Goal: Transaction & Acquisition: Purchase product/service

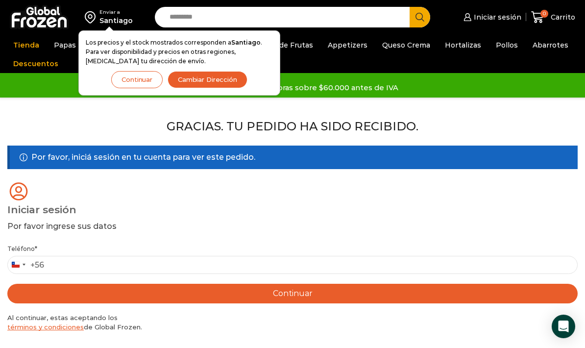
scroll to position [209, 0]
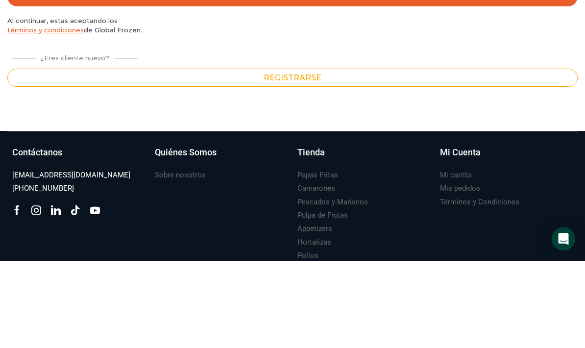
type input "*********"
click at [372, 86] on button "Continuar" at bounding box center [292, 84] width 570 height 20
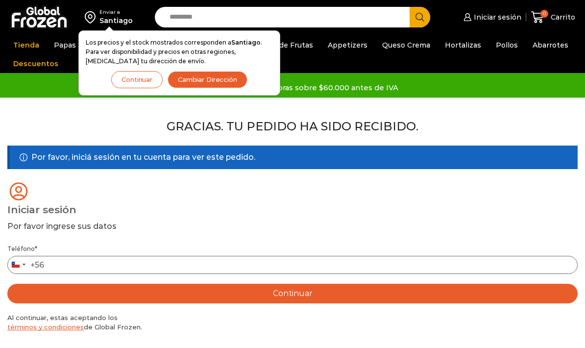
click at [182, 267] on input "Teléfono *" at bounding box center [292, 265] width 570 height 18
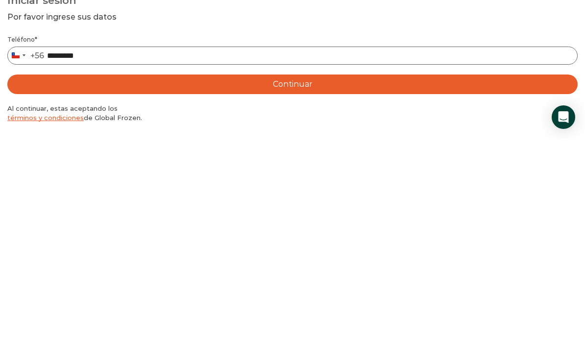
type input "*********"
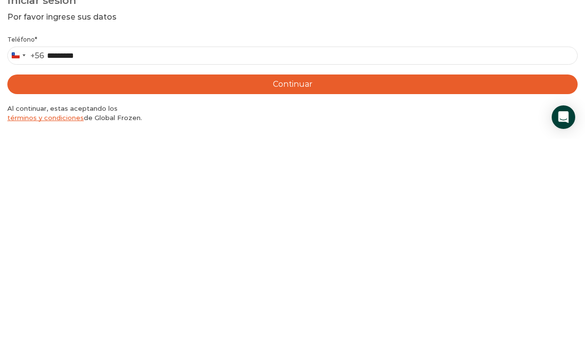
click at [313, 284] on button "Continuar" at bounding box center [292, 294] width 570 height 20
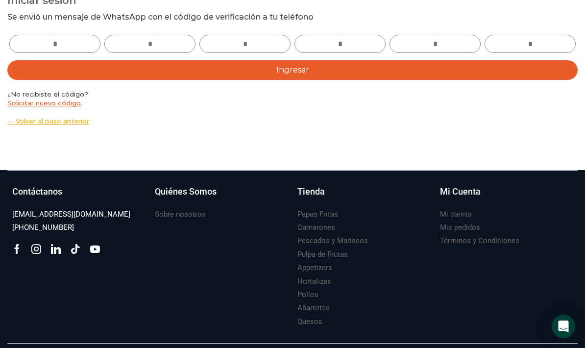
click at [72, 40] on input "text" at bounding box center [54, 44] width 91 height 18
type input "*"
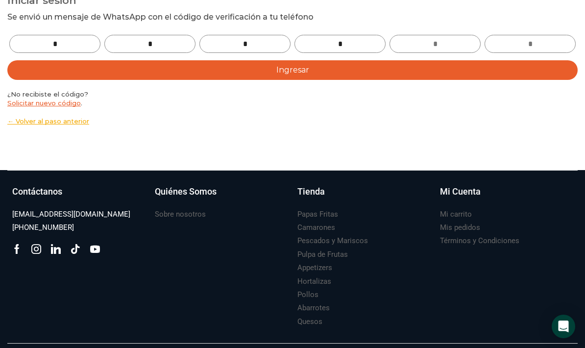
type input "*"
click at [318, 66] on button "Ingresar" at bounding box center [292, 70] width 570 height 20
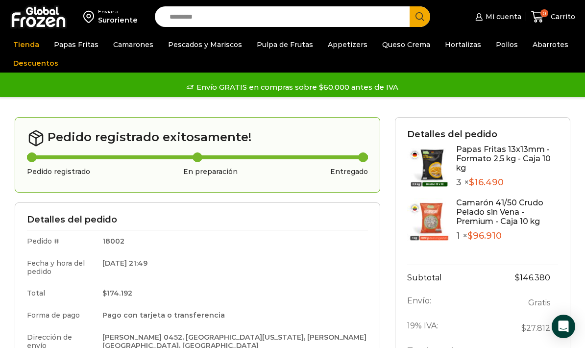
click at [80, 47] on link "Papas Fritas" at bounding box center [76, 44] width 54 height 19
click at [77, 45] on link "Papas Fritas" at bounding box center [76, 44] width 54 height 19
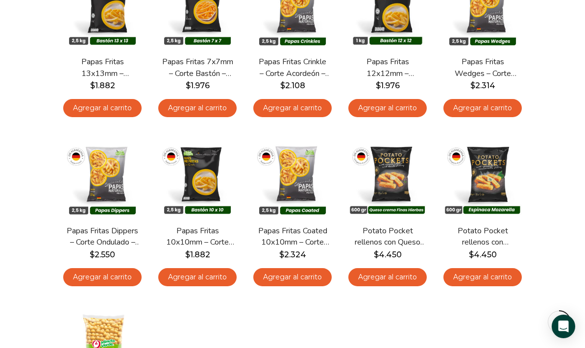
scroll to position [183, 0]
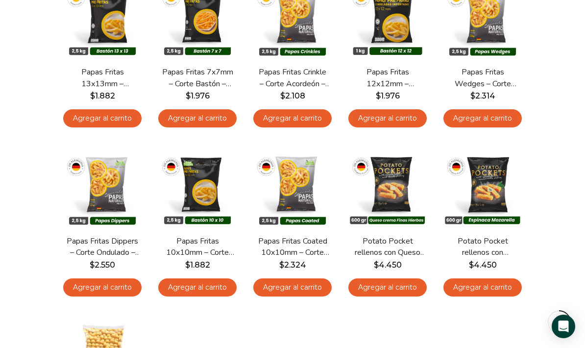
click at [125, 117] on link "Agregar al carrito" at bounding box center [102, 118] width 78 height 18
click at [115, 118] on div "**********" at bounding box center [292, 237] width 475 height 572
click at [110, 122] on link "Agregar al carrito" at bounding box center [102, 118] width 78 height 18
click at [102, 117] on div "**********" at bounding box center [292, 237] width 475 height 572
click at [111, 117] on link "Agregar al carrito" at bounding box center [102, 118] width 78 height 18
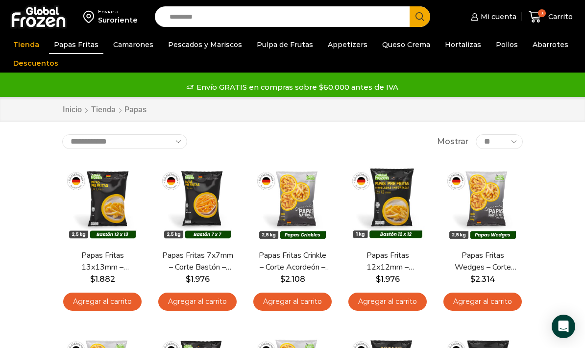
scroll to position [10, 0]
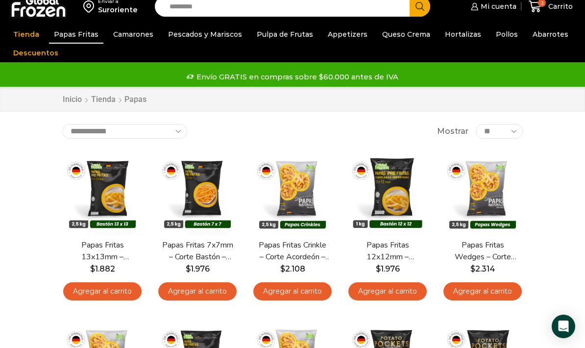
click at [136, 40] on link "Camarones" at bounding box center [133, 34] width 50 height 19
click at [136, 41] on link "Camarones" at bounding box center [133, 34] width 50 height 19
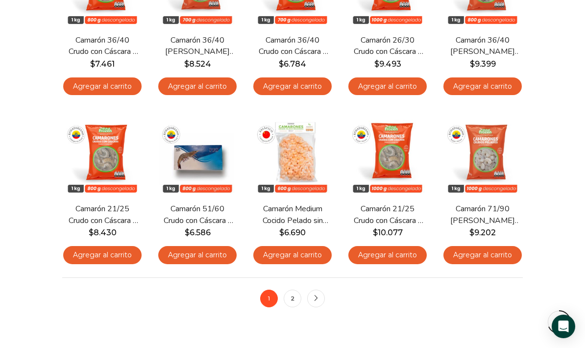
scroll to position [557, 0]
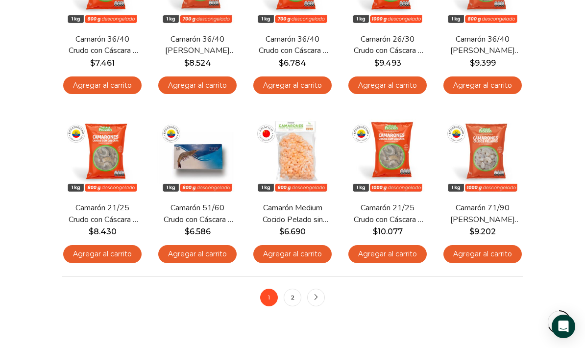
click at [295, 292] on link "2" at bounding box center [293, 298] width 18 height 18
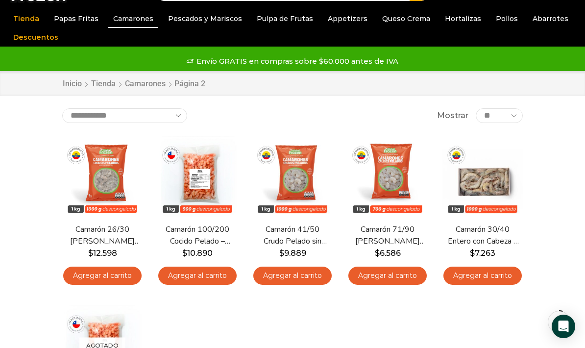
scroll to position [24, 0]
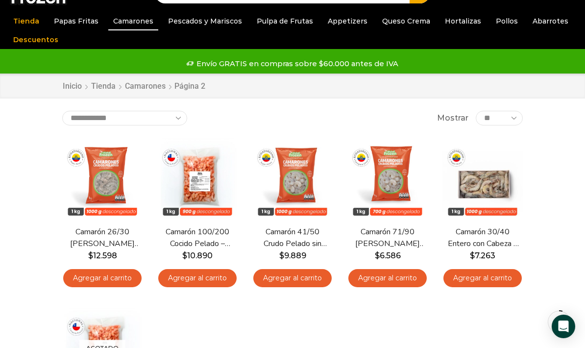
click at [222, 25] on link "Pescados y Mariscos" at bounding box center [205, 21] width 84 height 19
click at [208, 25] on link "Pescados y Mariscos" at bounding box center [205, 21] width 84 height 19
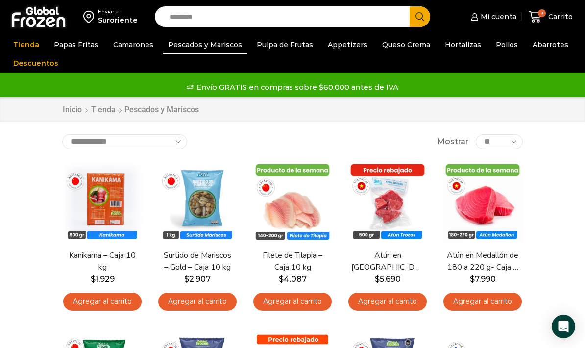
click at [292, 52] on link "Pulpa de Frutas" at bounding box center [285, 44] width 66 height 19
click at [346, 50] on link "Appetizers" at bounding box center [347, 44] width 49 height 19
click at [343, 47] on link "Appetizers" at bounding box center [347, 44] width 49 height 19
click at [338, 50] on link "Appetizers" at bounding box center [347, 44] width 49 height 19
click at [339, 49] on link "Appetizers" at bounding box center [347, 44] width 49 height 19
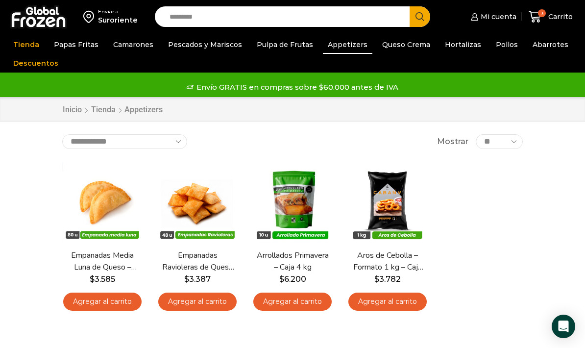
click at [407, 42] on link "Queso Crema" at bounding box center [406, 44] width 58 height 19
click at [405, 47] on link "Queso Crema" at bounding box center [406, 44] width 58 height 19
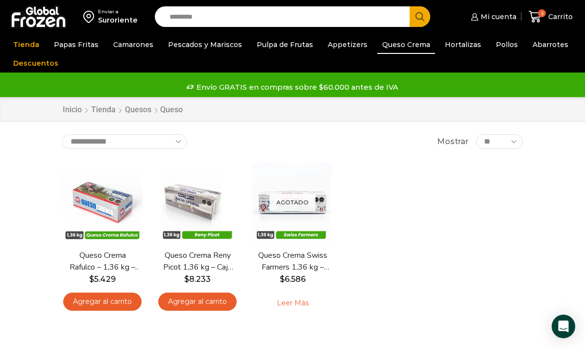
click at [454, 52] on link "Hortalizas" at bounding box center [463, 44] width 46 height 19
click at [450, 53] on link "Hortalizas" at bounding box center [463, 44] width 46 height 19
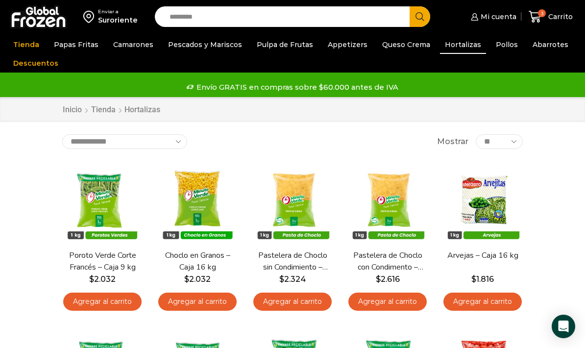
click at [491, 53] on link "Pollos" at bounding box center [507, 44] width 32 height 19
click at [496, 51] on link "Pollos" at bounding box center [507, 44] width 32 height 19
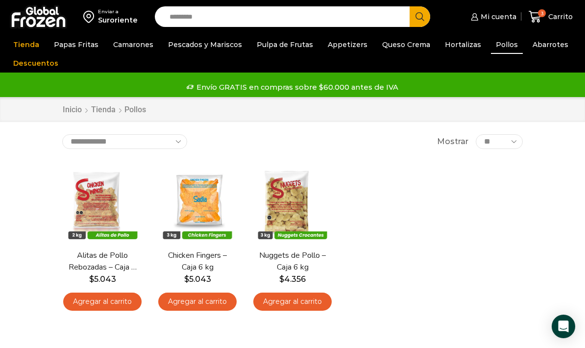
click at [122, 296] on link "Agregar al carrito" at bounding box center [102, 301] width 78 height 18
click at [541, 51] on link "Abarrotes" at bounding box center [551, 44] width 46 height 19
click at [538, 52] on link "Abarrotes" at bounding box center [551, 44] width 46 height 19
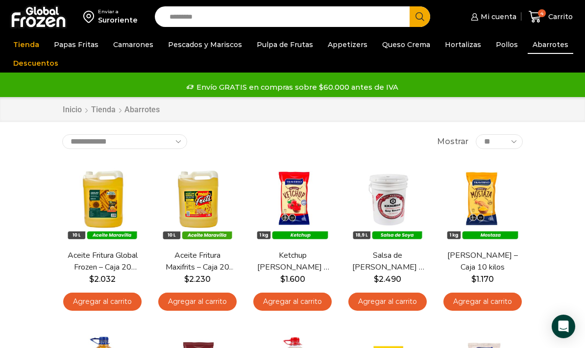
click at [555, 21] on span "Carrito" at bounding box center [559, 17] width 27 height 10
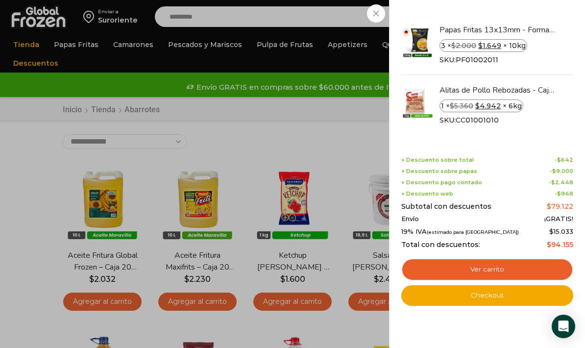
click at [492, 295] on link "Checkout" at bounding box center [487, 295] width 172 height 21
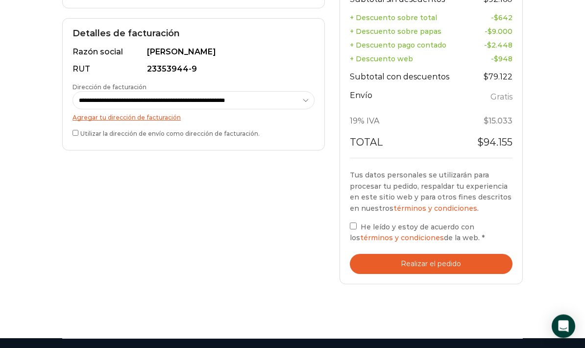
scroll to position [334, 0]
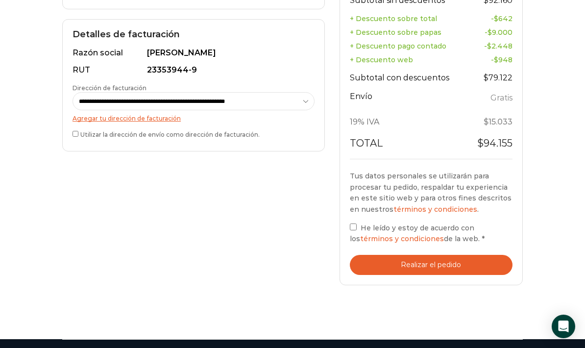
click at [454, 259] on button "Realizar el pedido" at bounding box center [431, 265] width 163 height 20
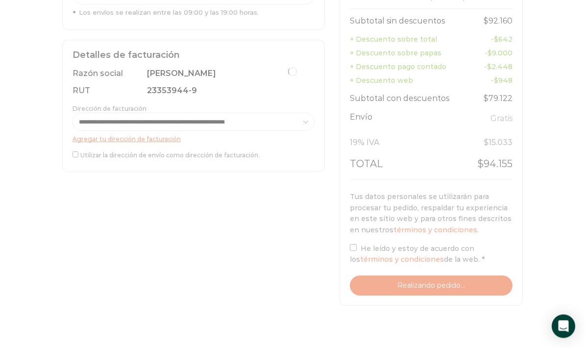
scroll to position [315, 0]
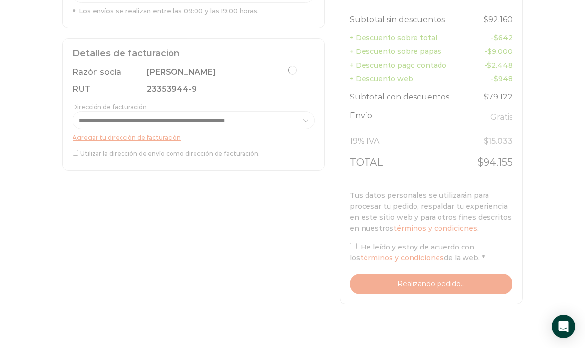
click at [468, 286] on div at bounding box center [292, 69] width 461 height 487
